Goal: Register for event/course: Sign up to attend an event or enroll in a course

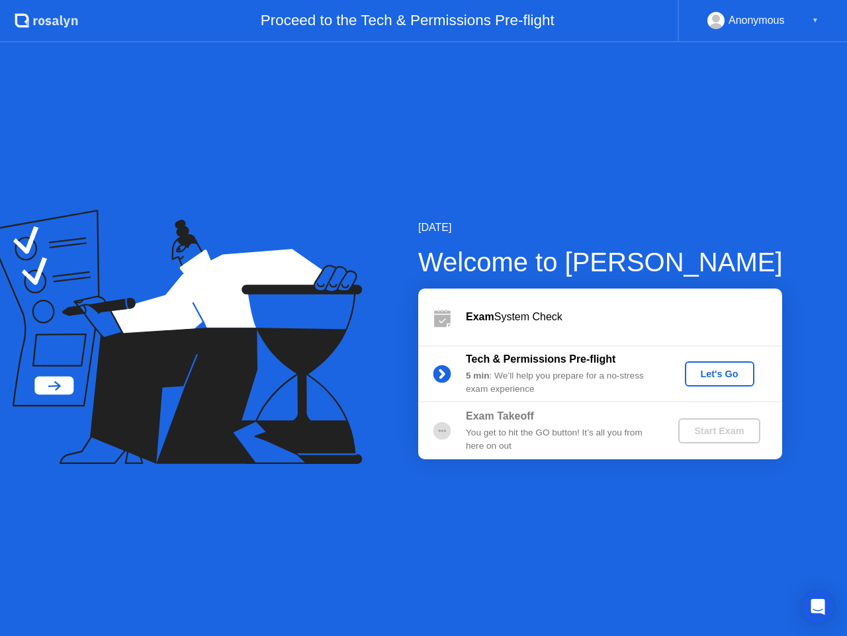
click at [700, 373] on div "Let's Go" at bounding box center [719, 373] width 59 height 11
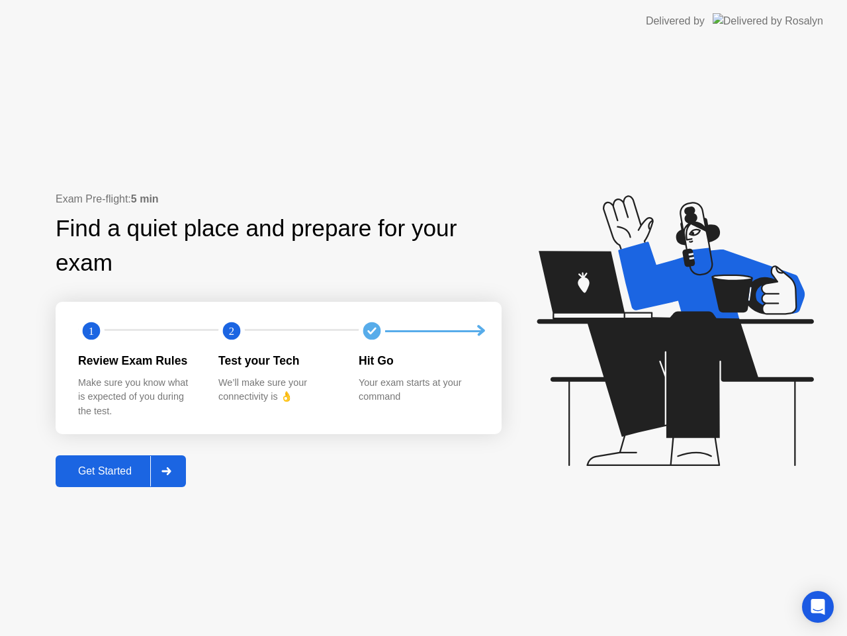
click at [116, 470] on div "Get Started" at bounding box center [105, 471] width 91 height 12
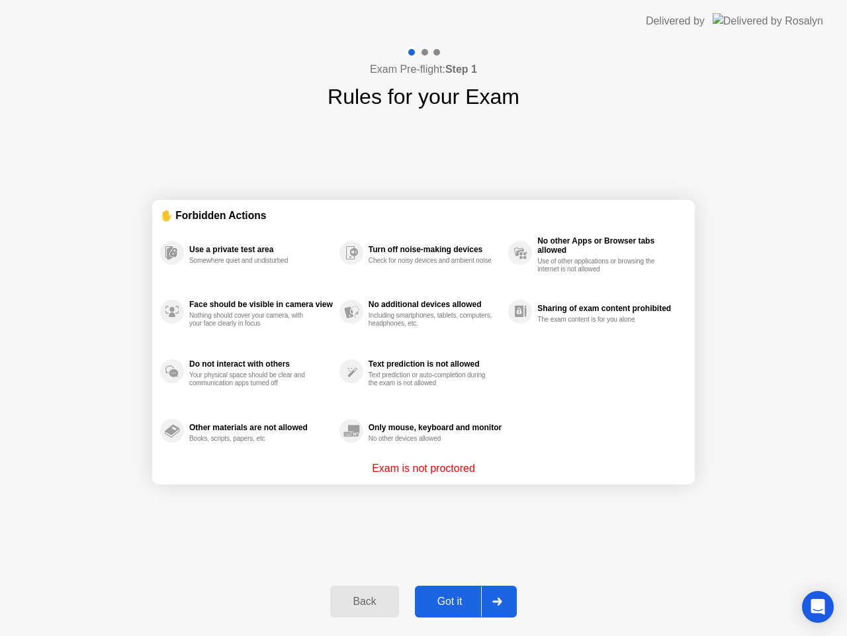
click at [465, 603] on div "Got it" at bounding box center [450, 601] width 62 height 12
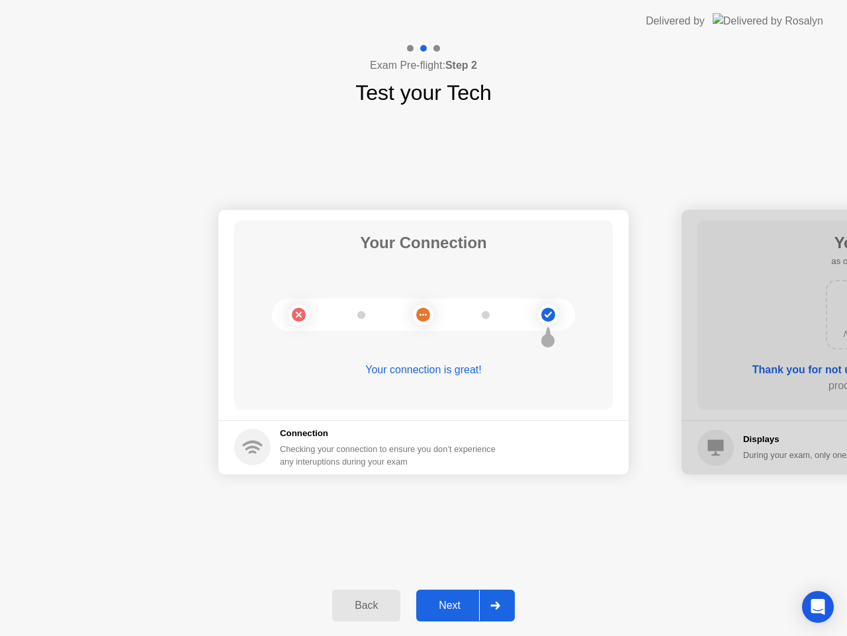
click at [468, 606] on div "Next" at bounding box center [449, 605] width 59 height 12
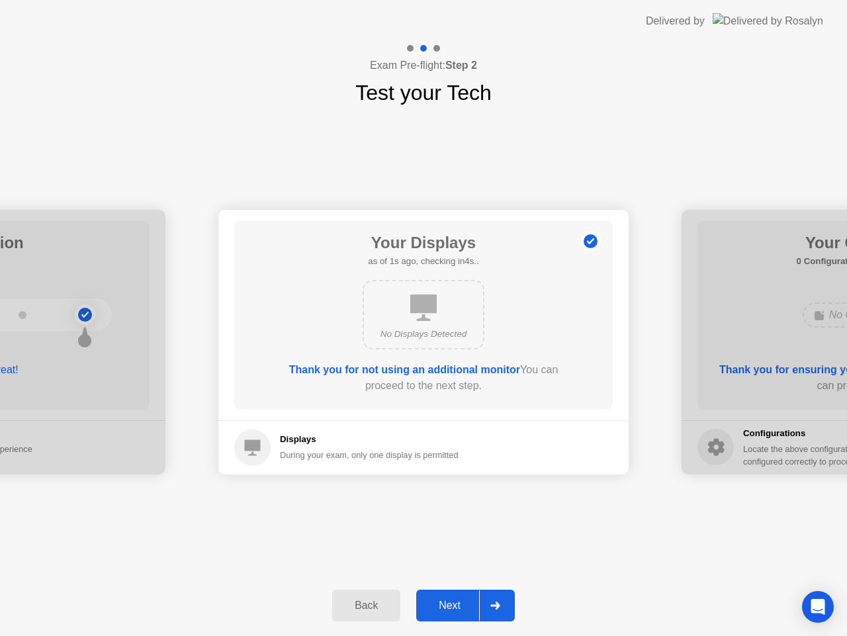
click at [468, 606] on div "Next" at bounding box center [449, 605] width 59 height 12
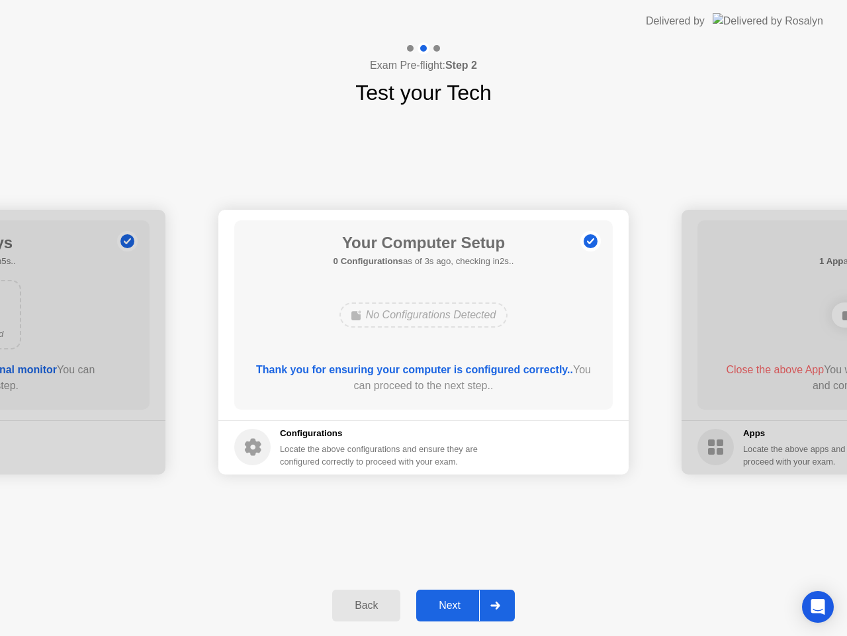
click at [468, 606] on div "Next" at bounding box center [449, 605] width 59 height 12
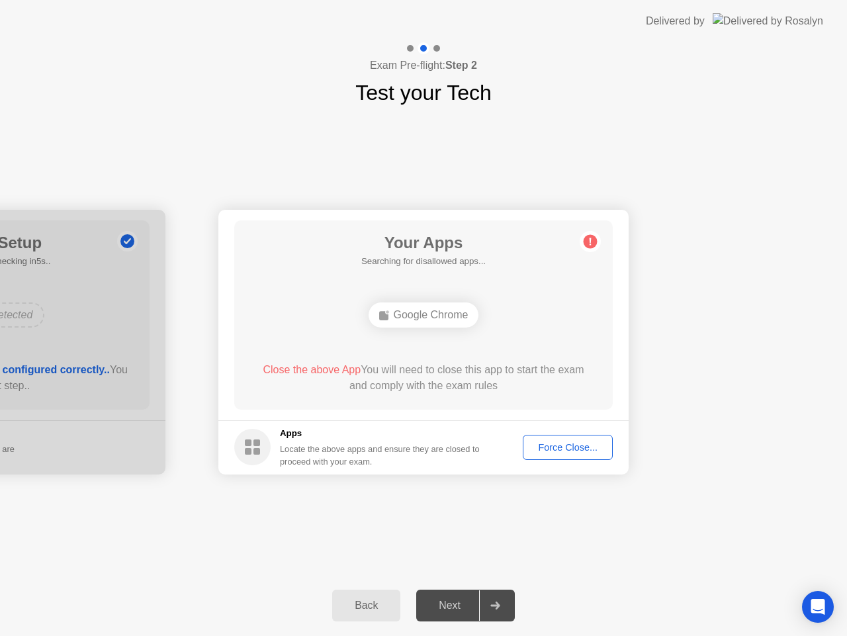
click at [589, 237] on circle at bounding box center [590, 241] width 14 height 14
click at [423, 265] on h5 "1 App as of 1s ago, checking in4s.." at bounding box center [423, 261] width 135 height 13
drag, startPoint x: 467, startPoint y: 450, endPoint x: 527, endPoint y: 454, distance: 60.3
click at [468, 453] on div "Locate the above apps and ensure they are closed to proceed with your exam." at bounding box center [380, 454] width 200 height 25
click at [501, 615] on div at bounding box center [495, 605] width 32 height 30
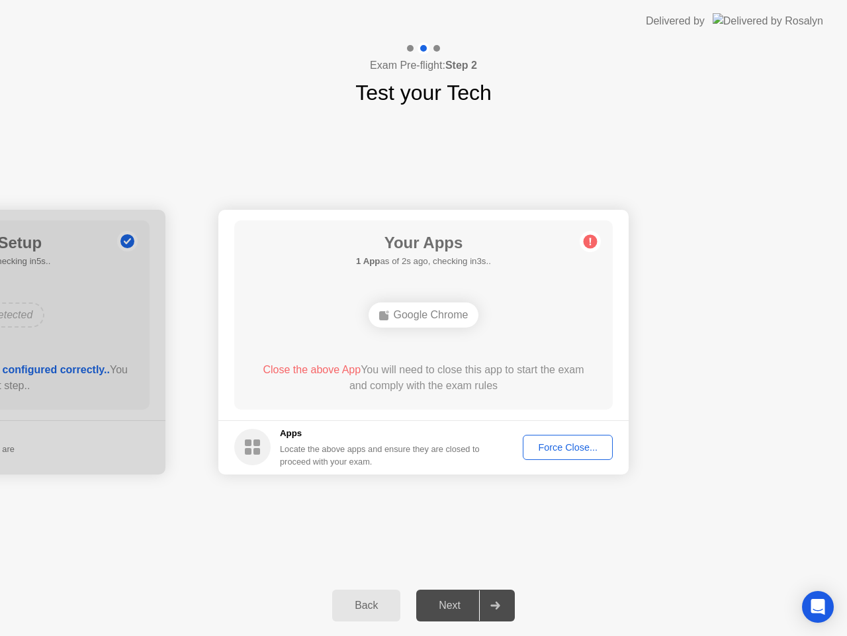
drag, startPoint x: 456, startPoint y: 607, endPoint x: 505, endPoint y: 456, distance: 157.9
click at [456, 603] on div "Next" at bounding box center [449, 605] width 59 height 12
click at [589, 241] on circle at bounding box center [590, 241] width 14 height 14
click at [538, 433] on footer "Apps Locate the above apps and ensure they are closed to proceed with your exam…" at bounding box center [423, 447] width 410 height 54
click at [546, 452] on div "Force Close..." at bounding box center [567, 447] width 81 height 11
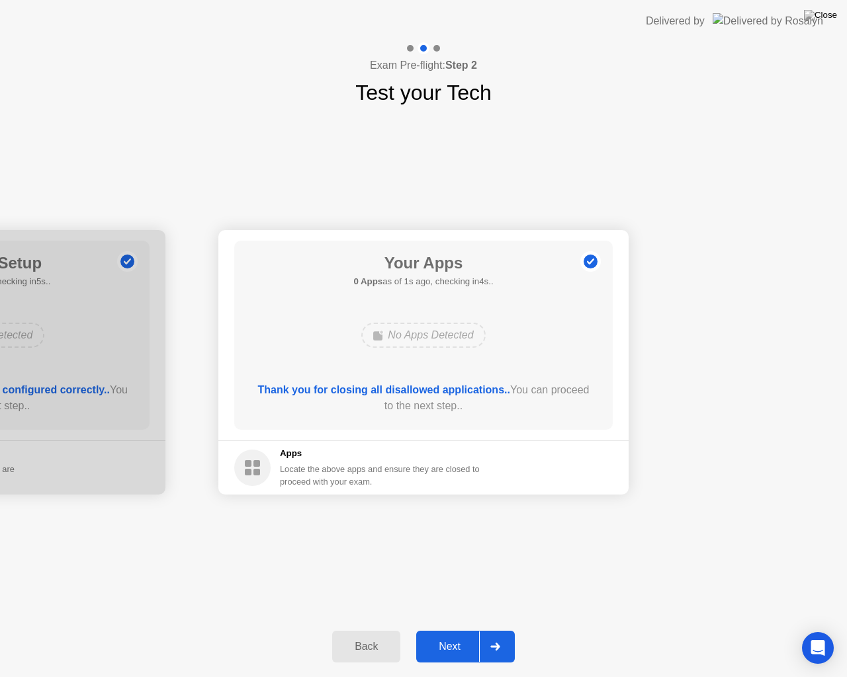
click at [471, 635] on button "Next" at bounding box center [465, 647] width 99 height 32
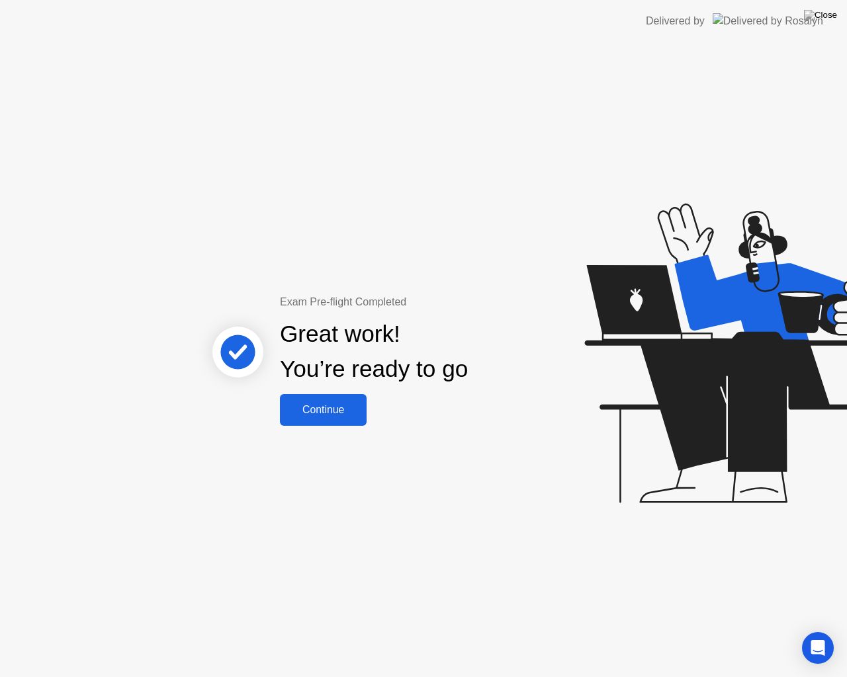
click at [319, 413] on div "Continue" at bounding box center [323, 410] width 79 height 12
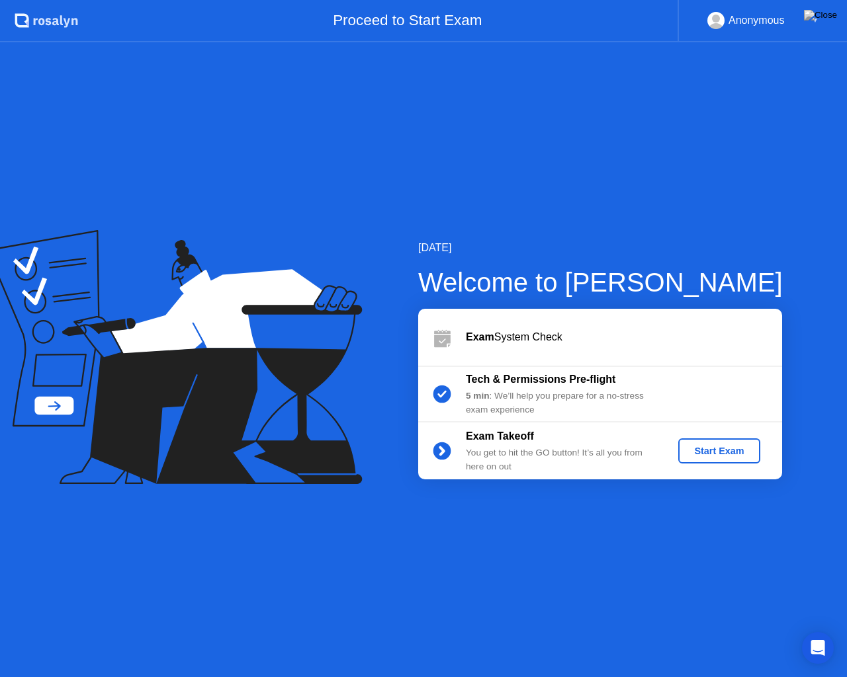
click at [720, 451] on div "Start Exam" at bounding box center [718, 451] width 71 height 11
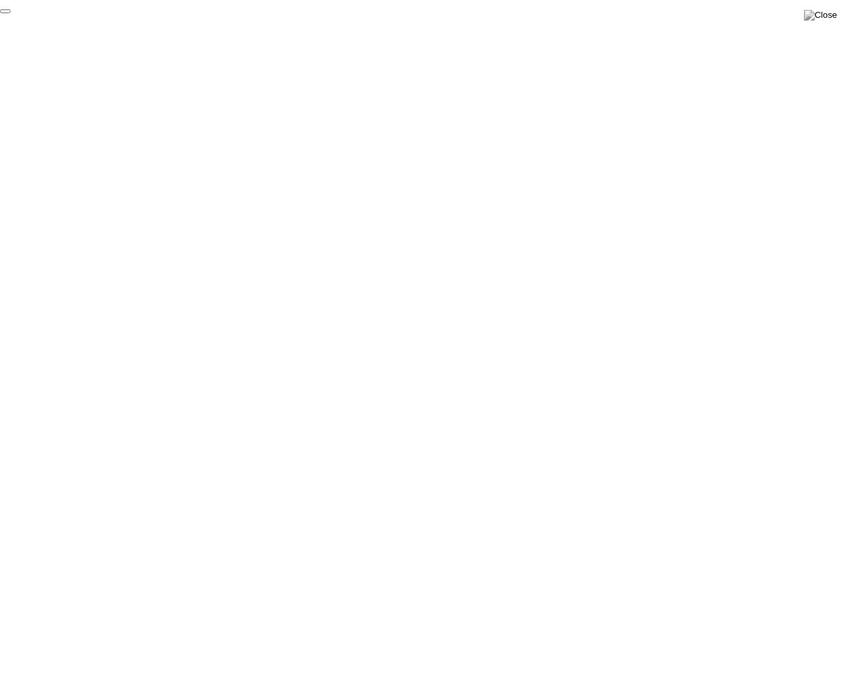
click div "End Proctoring Session"
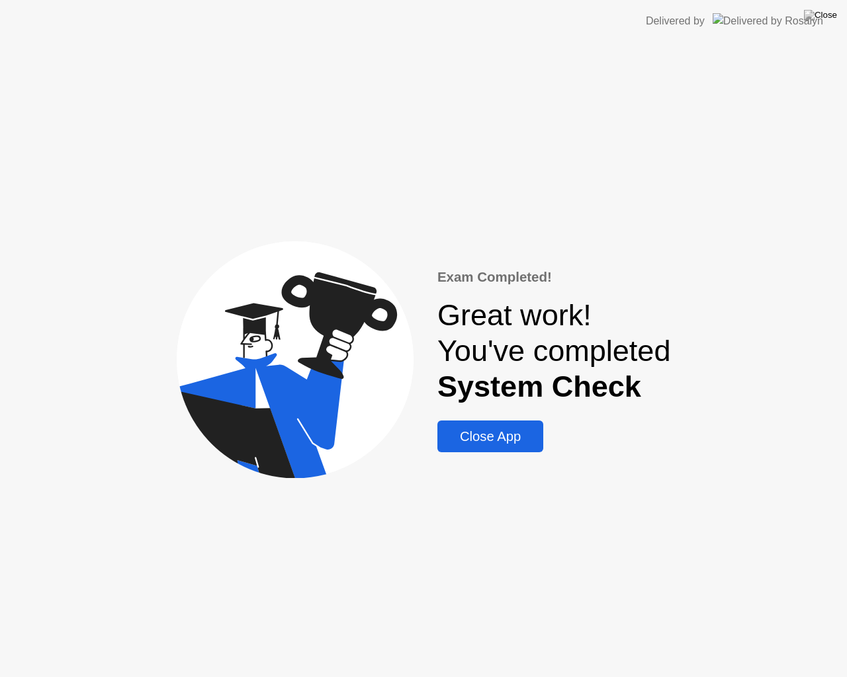
click at [501, 441] on div "Close App" at bounding box center [490, 436] width 98 height 15
